Goal: Transaction & Acquisition: Purchase product/service

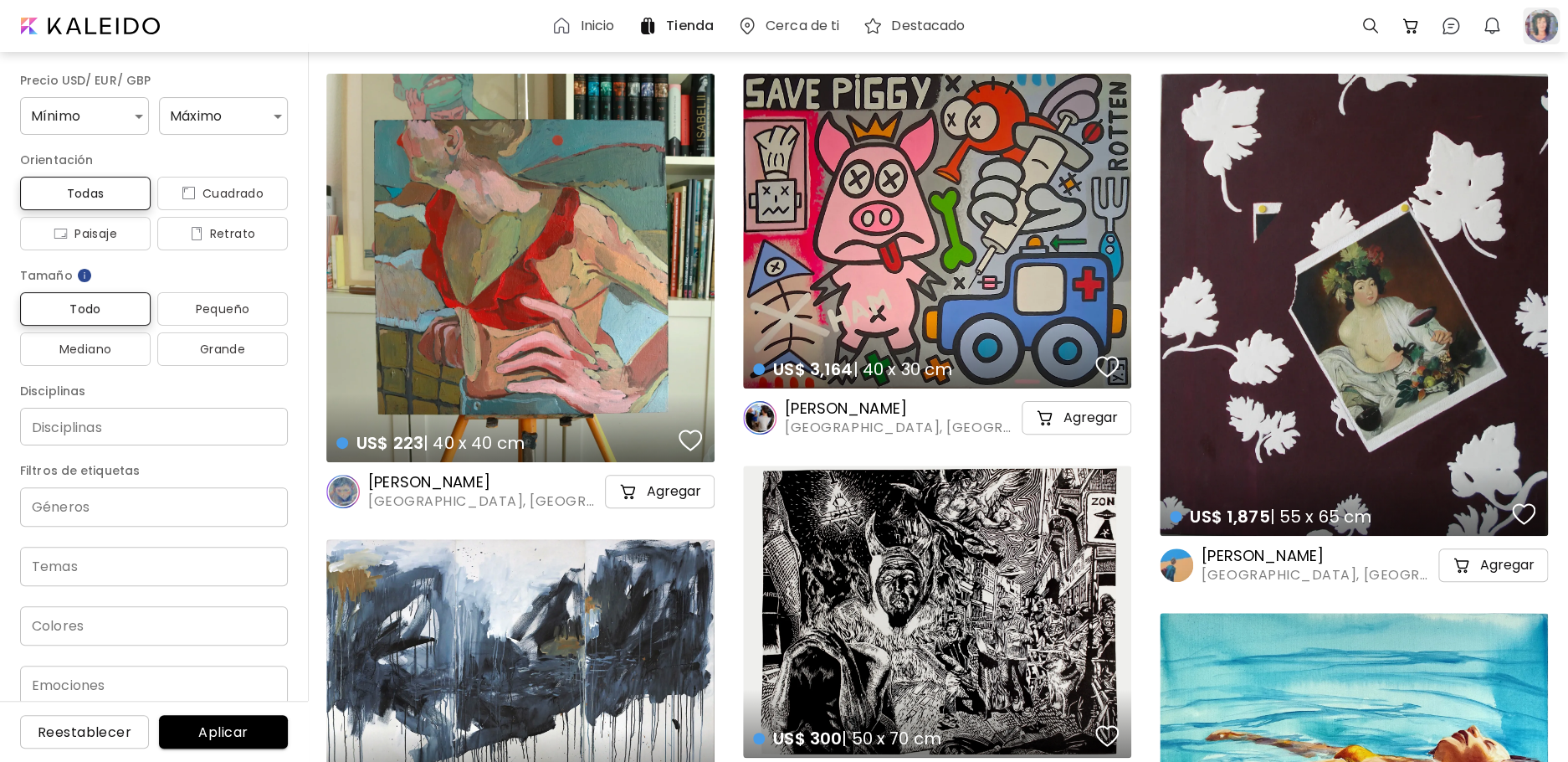
click at [1538, 26] on div at bounding box center [1542, 26] width 37 height 37
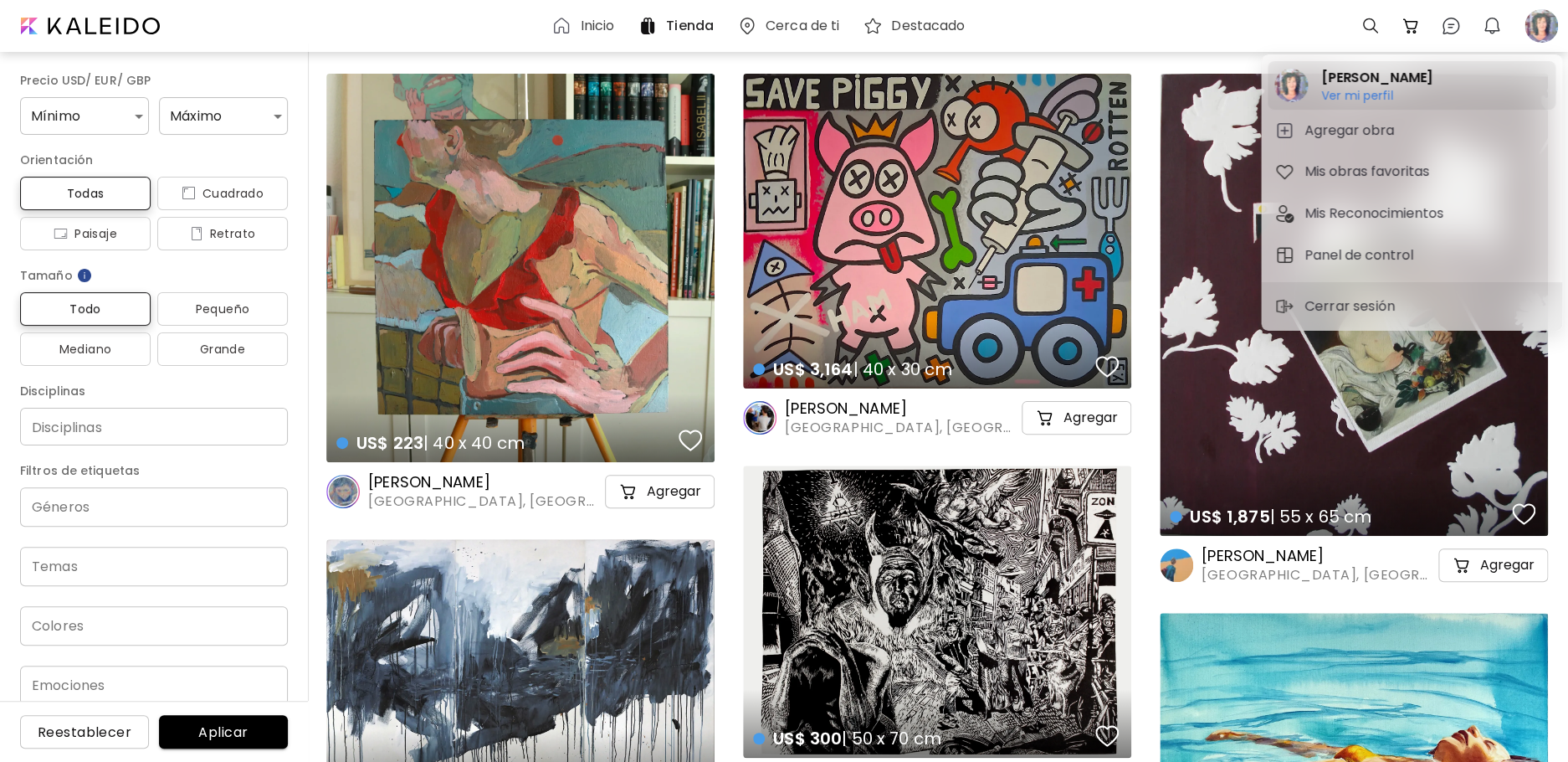
click at [1389, 94] on h6 "Ver mi perfil" at bounding box center [1377, 95] width 112 height 15
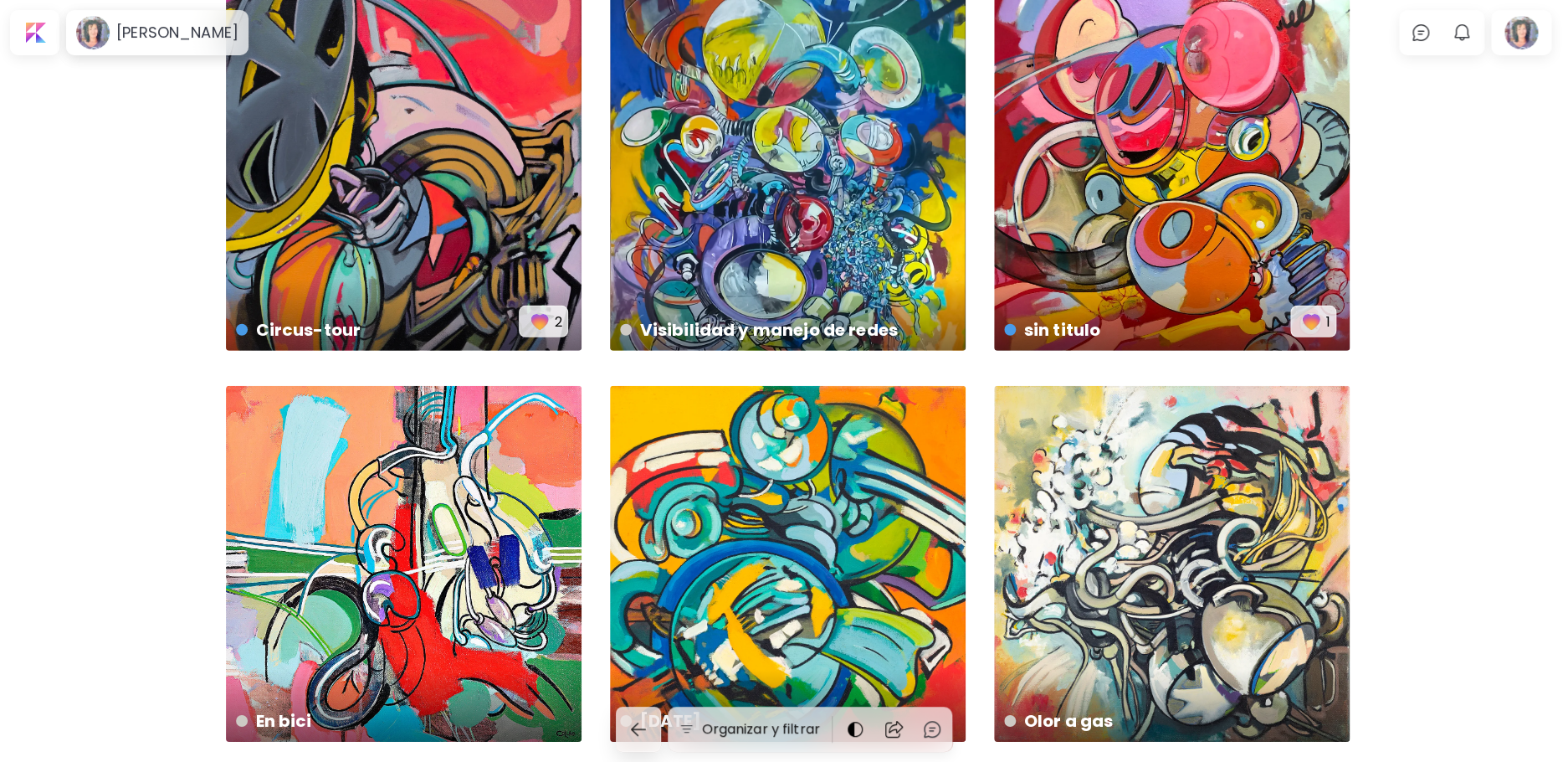
scroll to position [2427, 0]
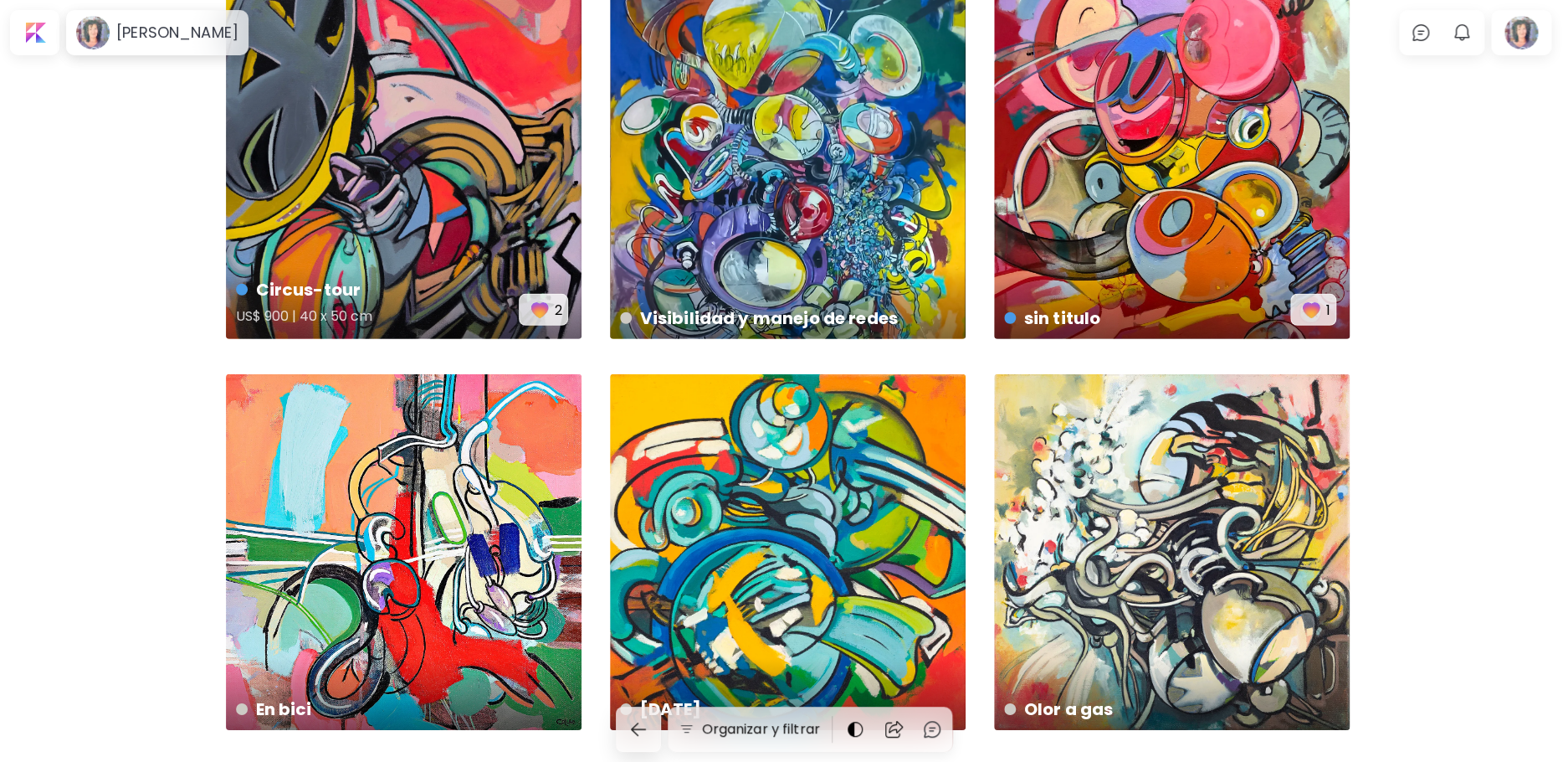
click at [383, 176] on div "Circus-tour US$ 900 | 40 x 50 cm 2" at bounding box center [404, 161] width 356 height 356
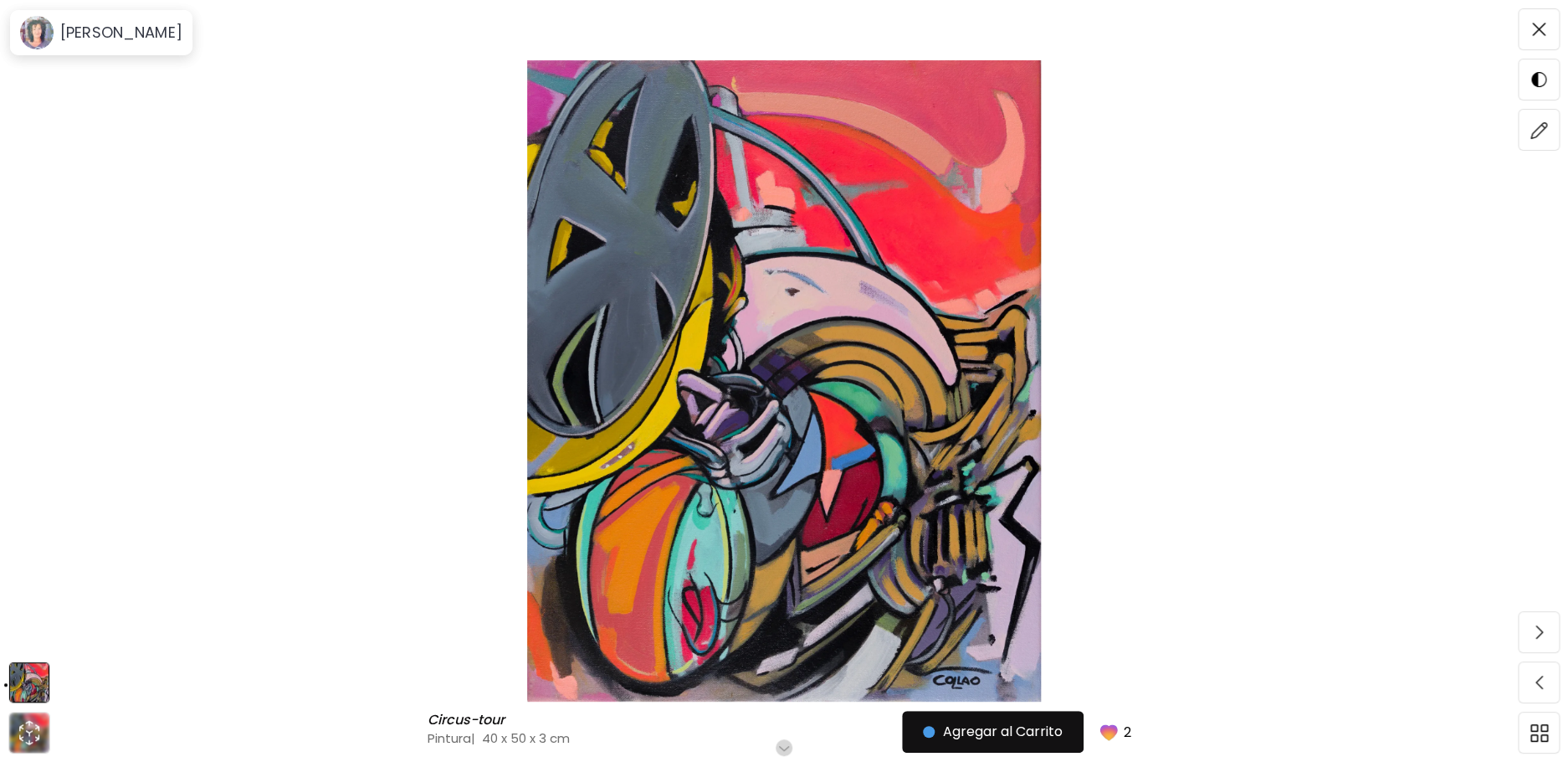
click at [788, 378] on img at bounding box center [784, 381] width 1428 height 641
